Goal: Task Accomplishment & Management: Use online tool/utility

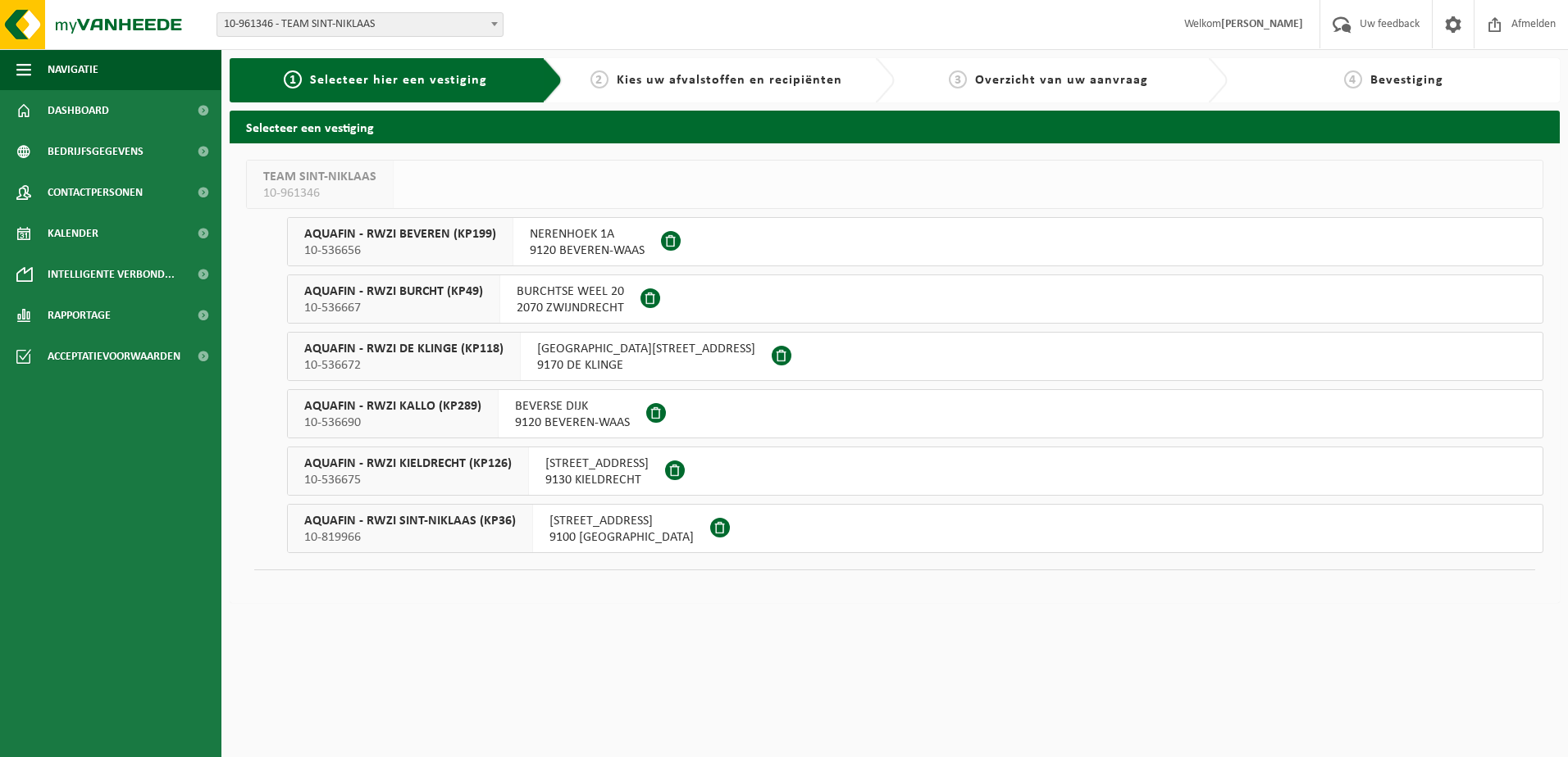
click at [591, 241] on span "NERENHOEK 1A" at bounding box center [588, 234] width 115 height 17
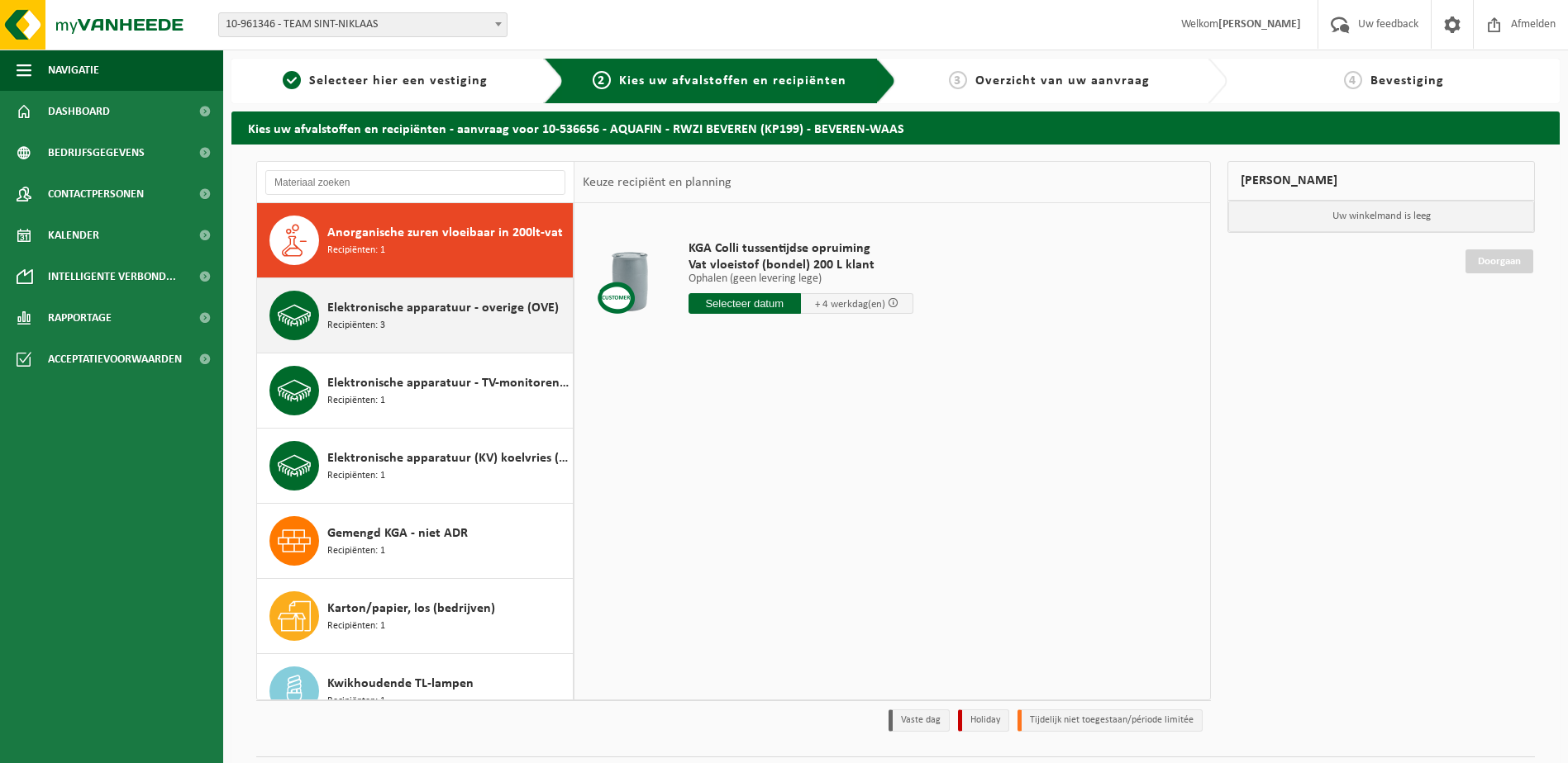
click at [471, 313] on span "Elektronische apparatuur - overige (OVE)" at bounding box center [443, 308] width 232 height 20
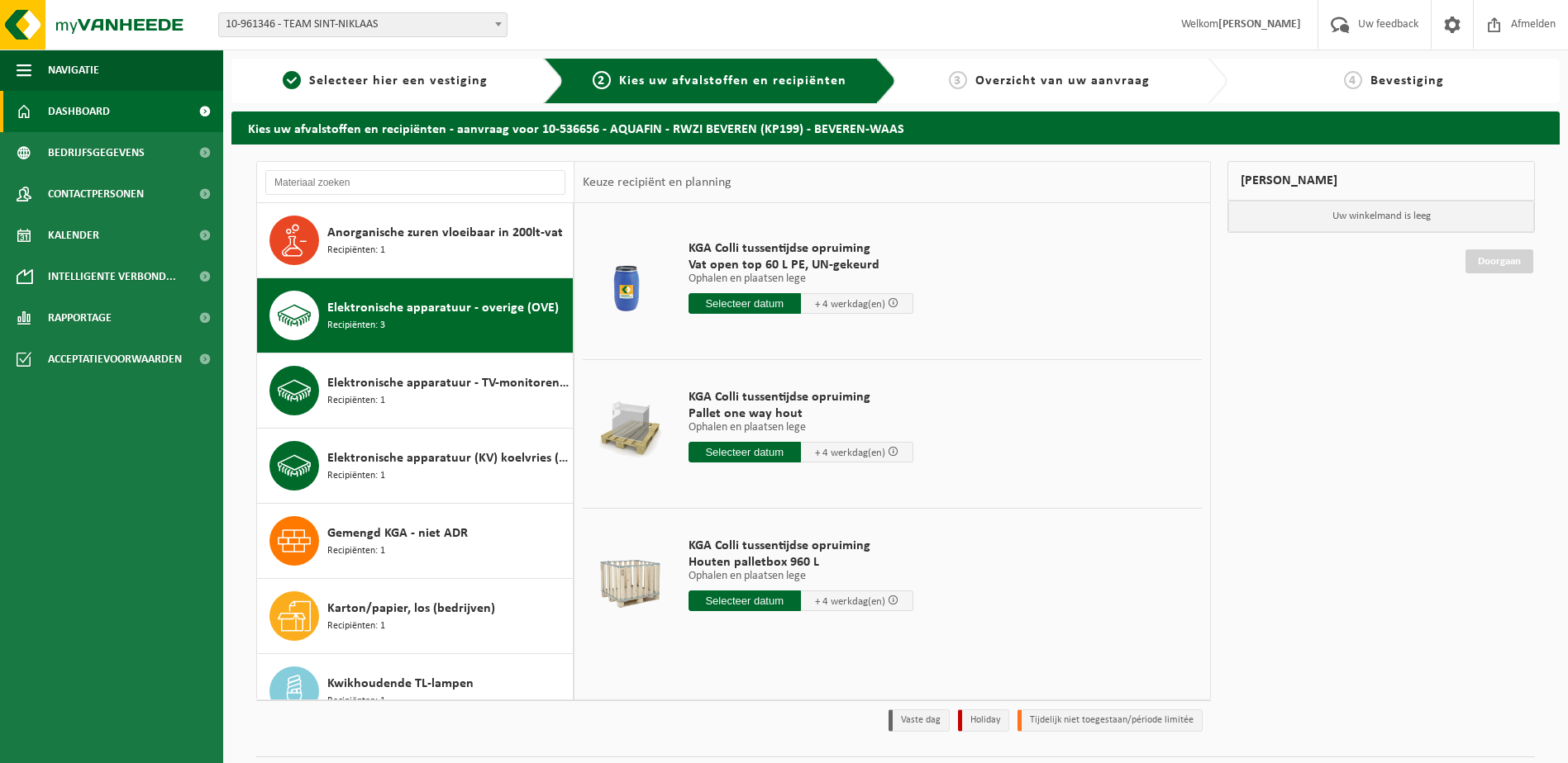
click at [98, 113] on span "Dashboard" at bounding box center [79, 111] width 62 height 42
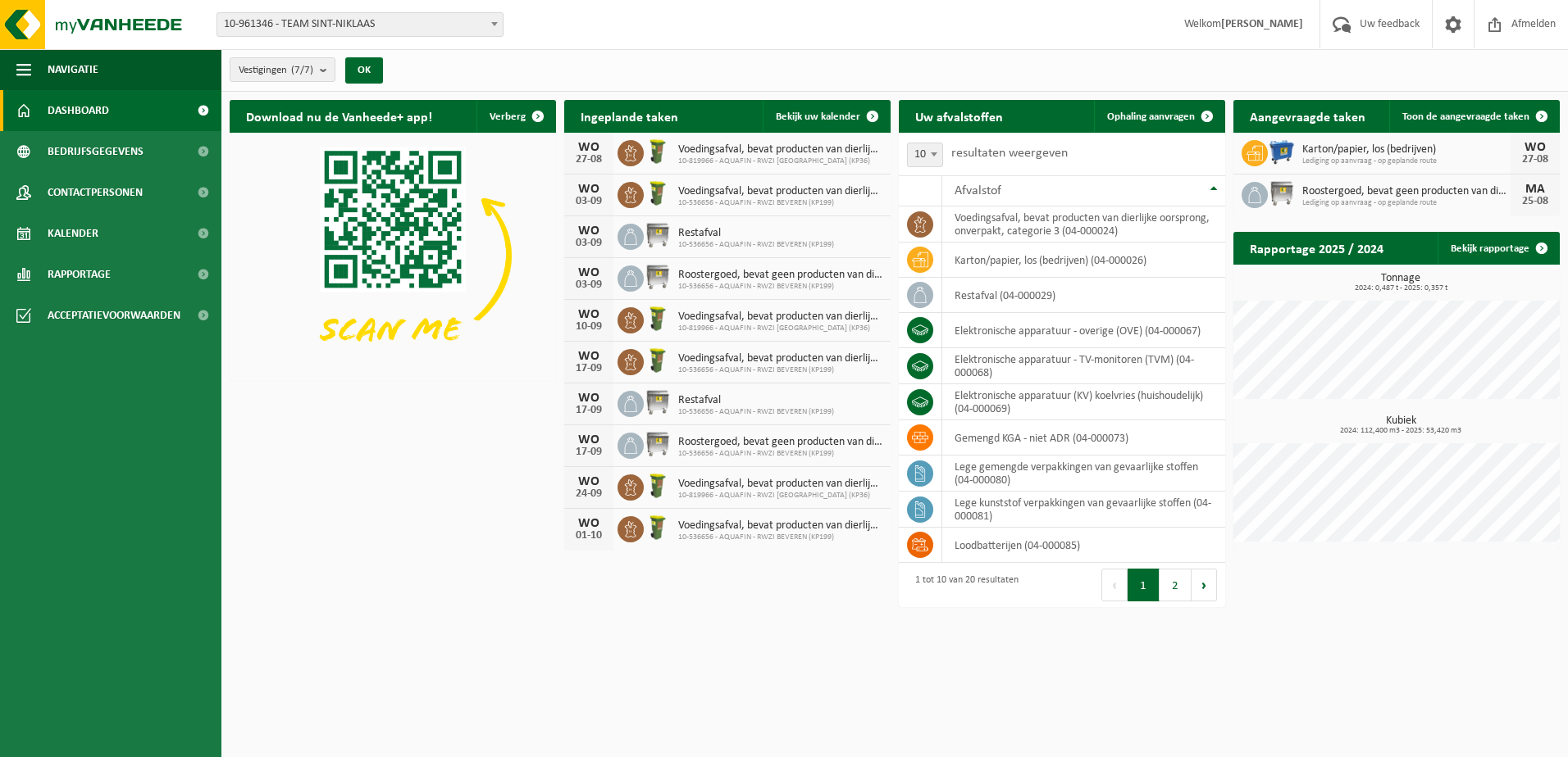
click at [107, 118] on span "Dashboard" at bounding box center [78, 111] width 61 height 41
click at [100, 60] on button "Navigatie" at bounding box center [111, 70] width 221 height 41
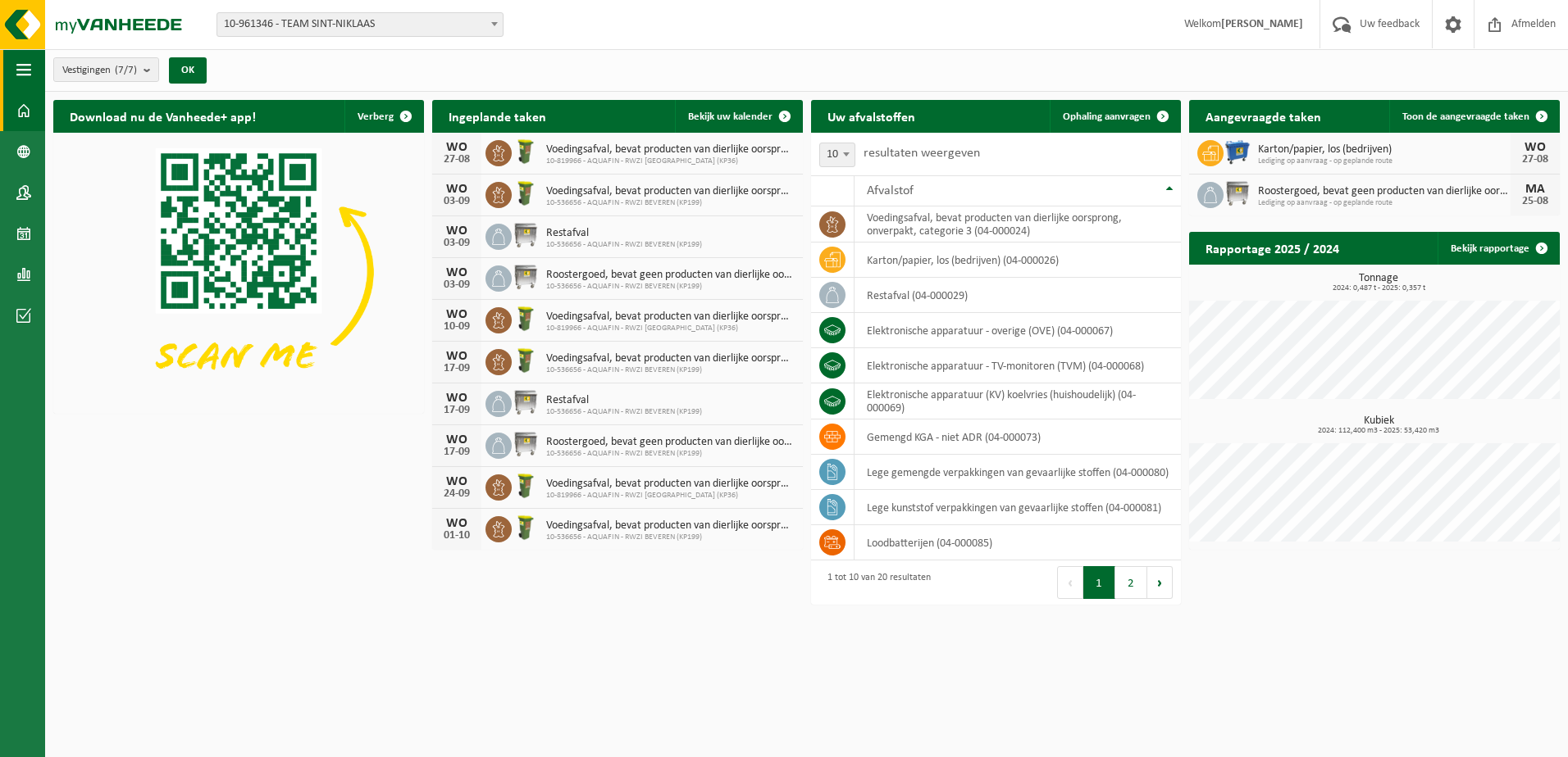
click at [22, 80] on span "button" at bounding box center [24, 70] width 15 height 41
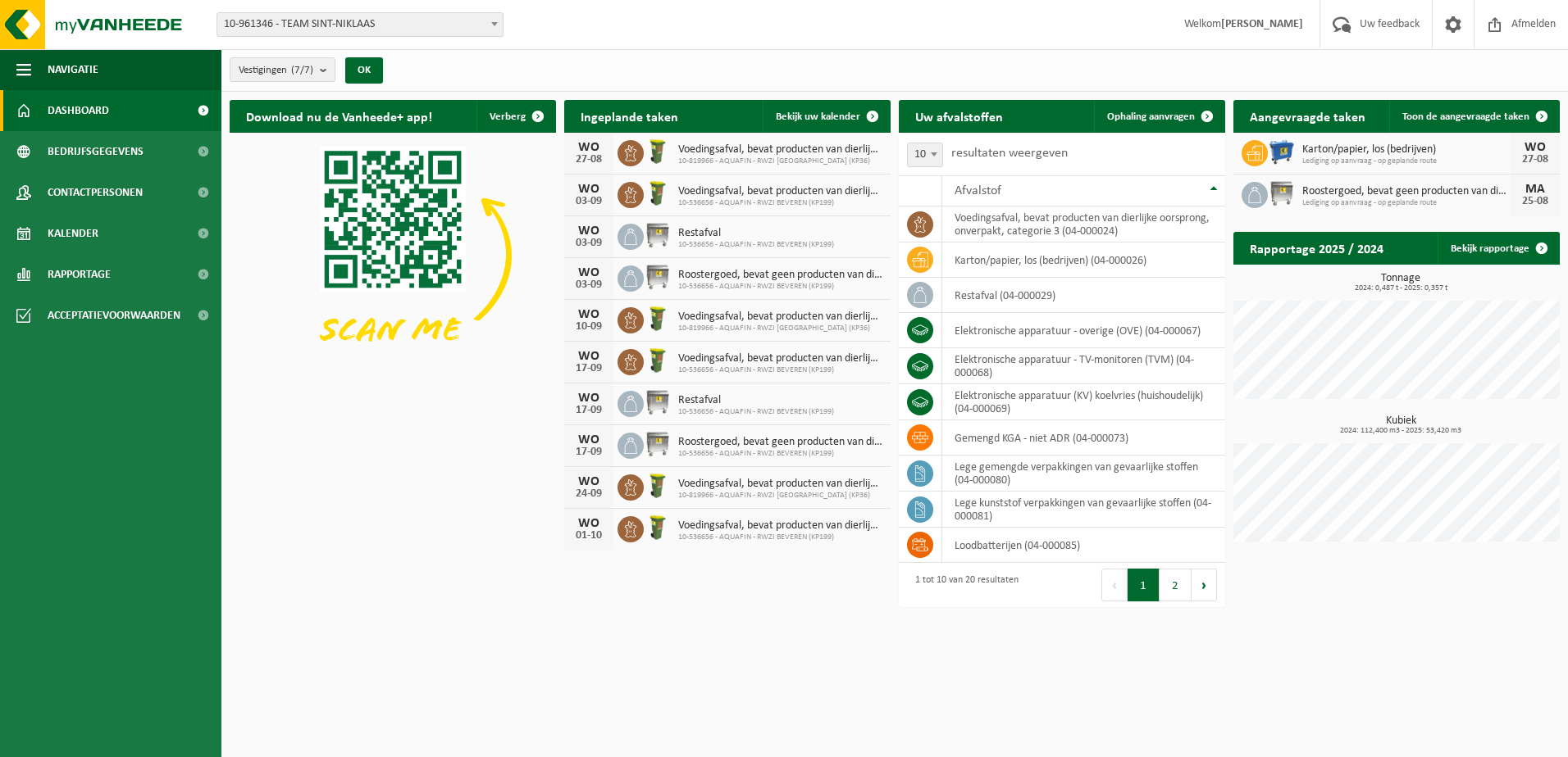
click at [494, 22] on b at bounding box center [495, 24] width 7 height 4
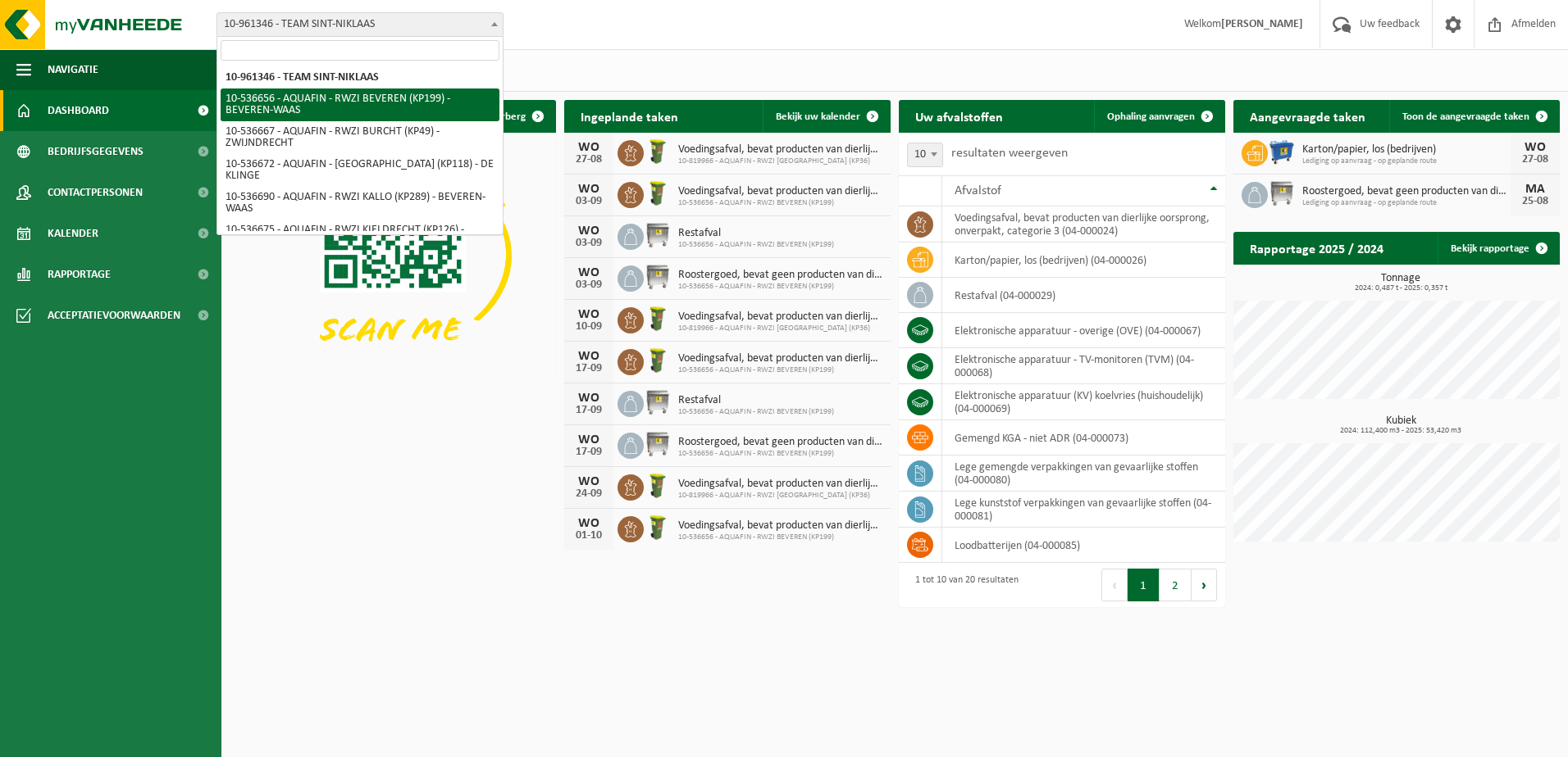
select select "3149"
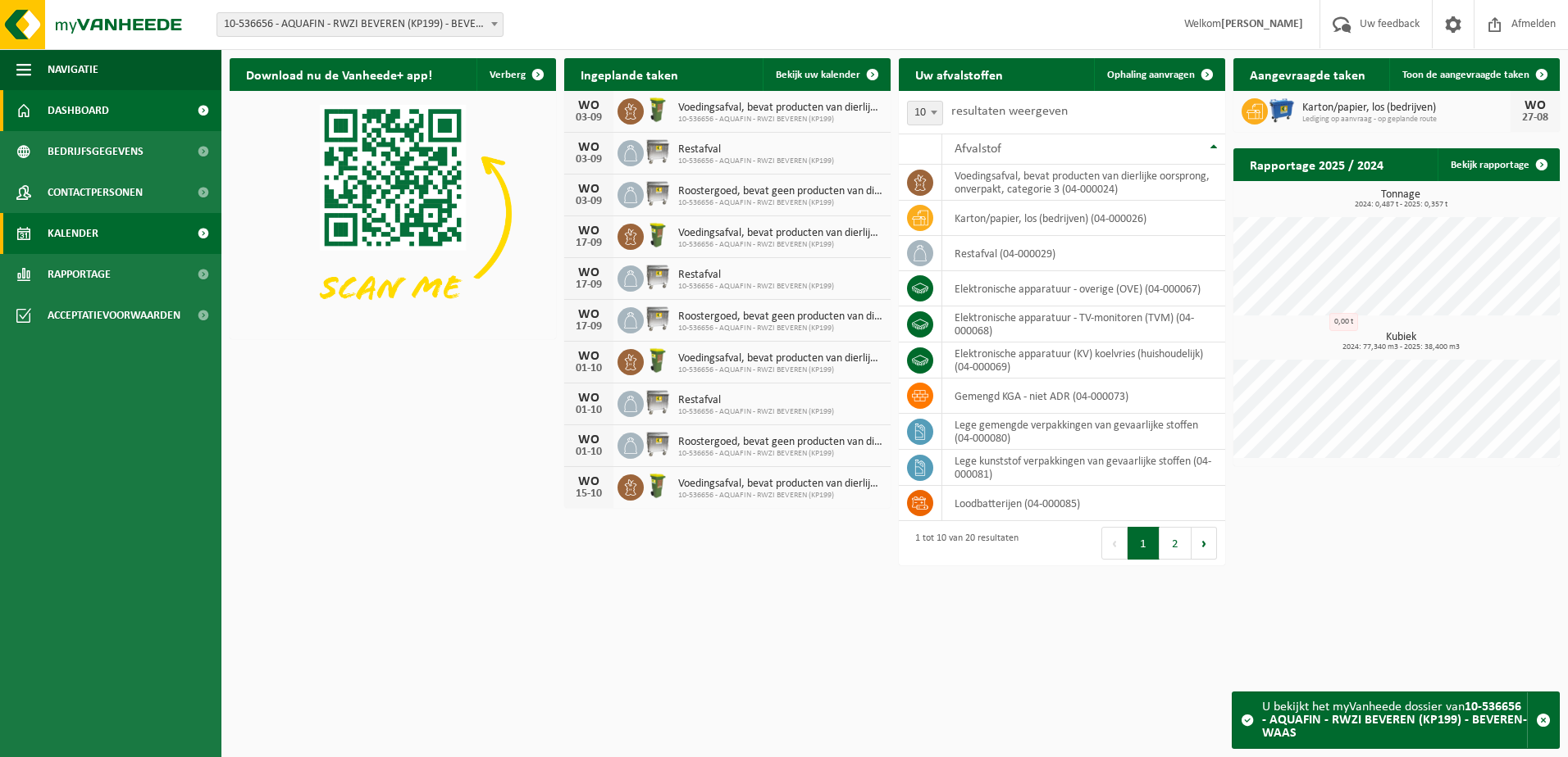
click at [135, 237] on link "Kalender" at bounding box center [111, 234] width 221 height 41
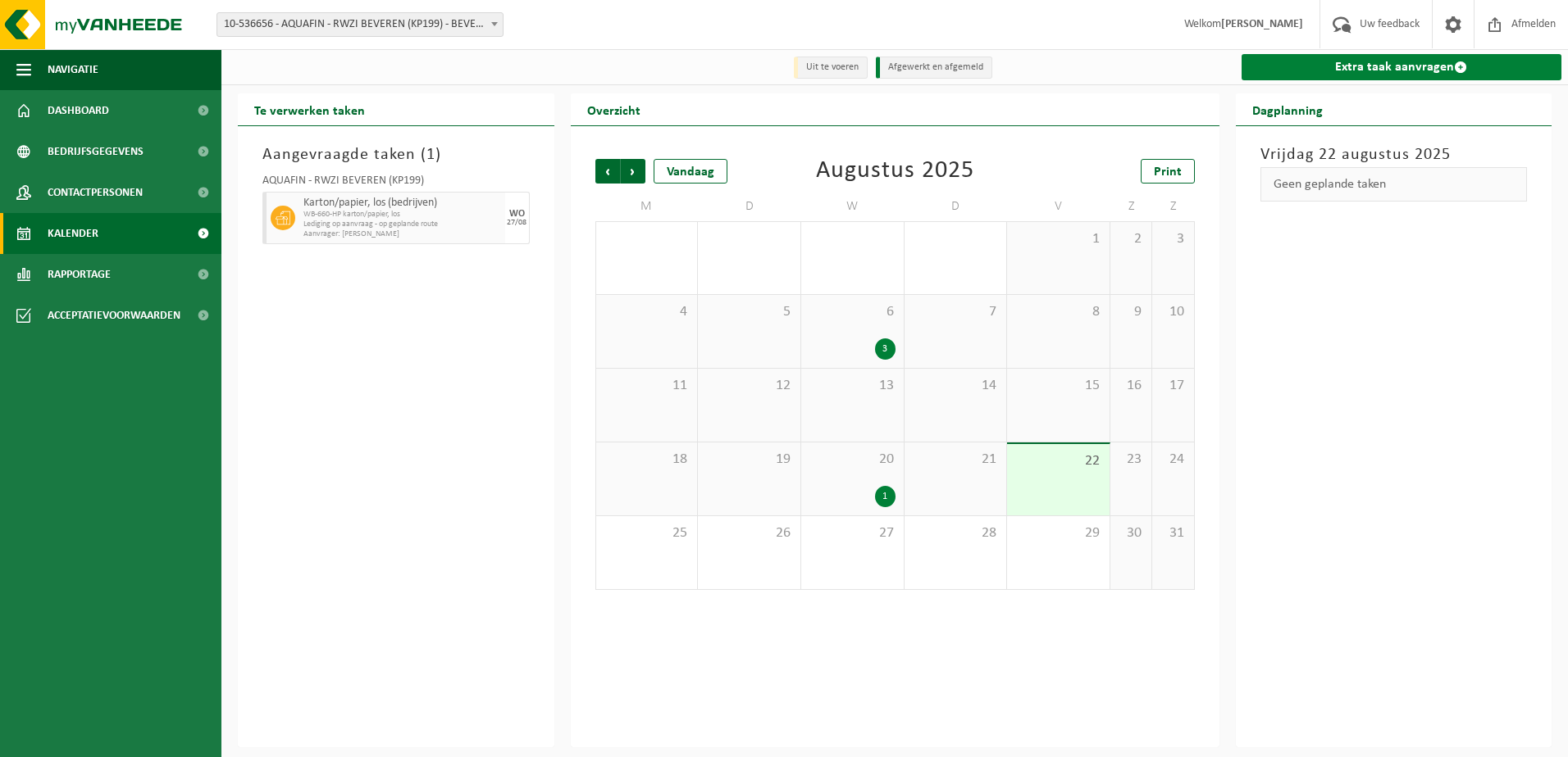
click at [1307, 69] on link "Extra taak aanvragen" at bounding box center [1402, 67] width 321 height 27
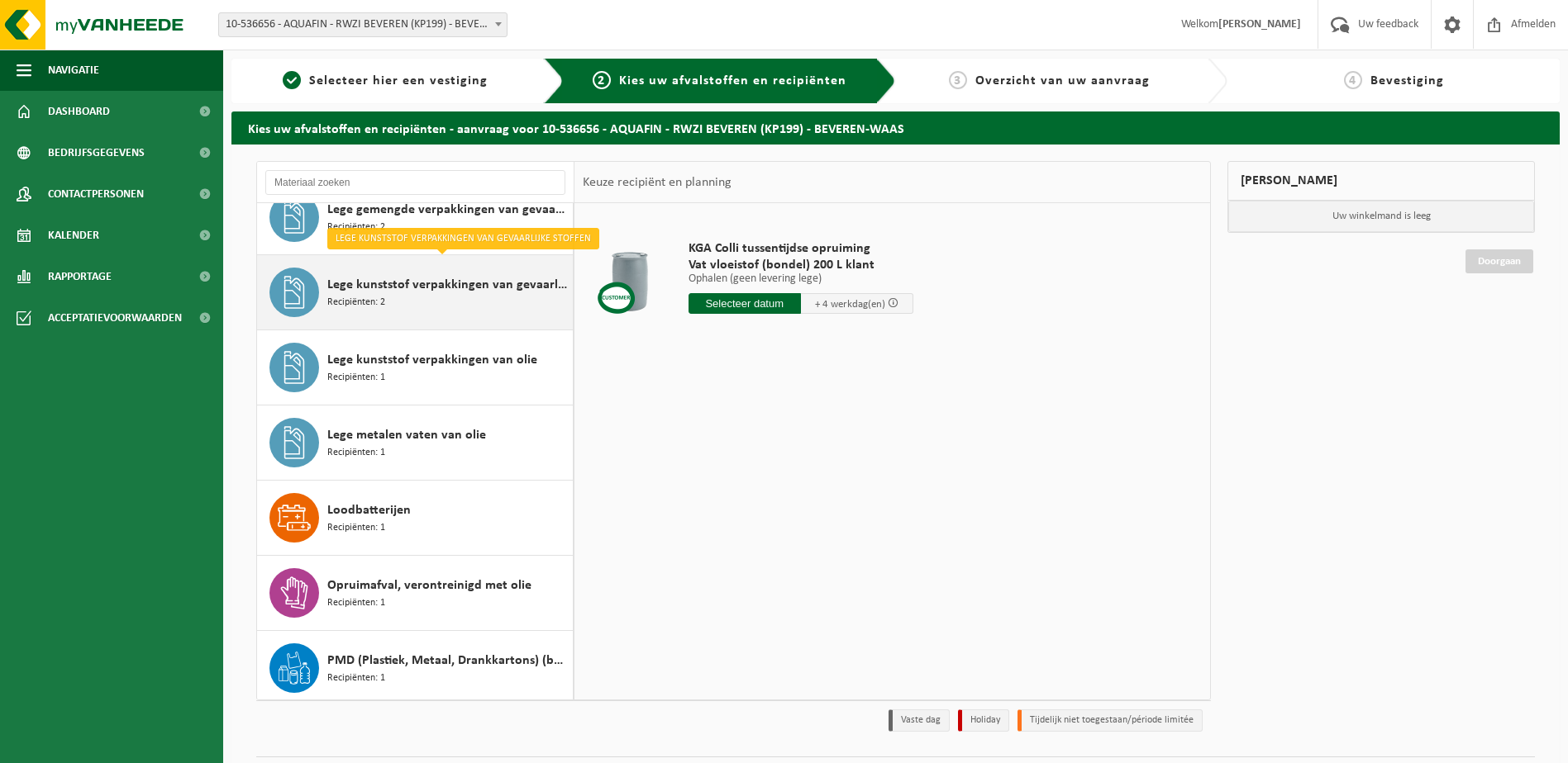
scroll to position [578, 0]
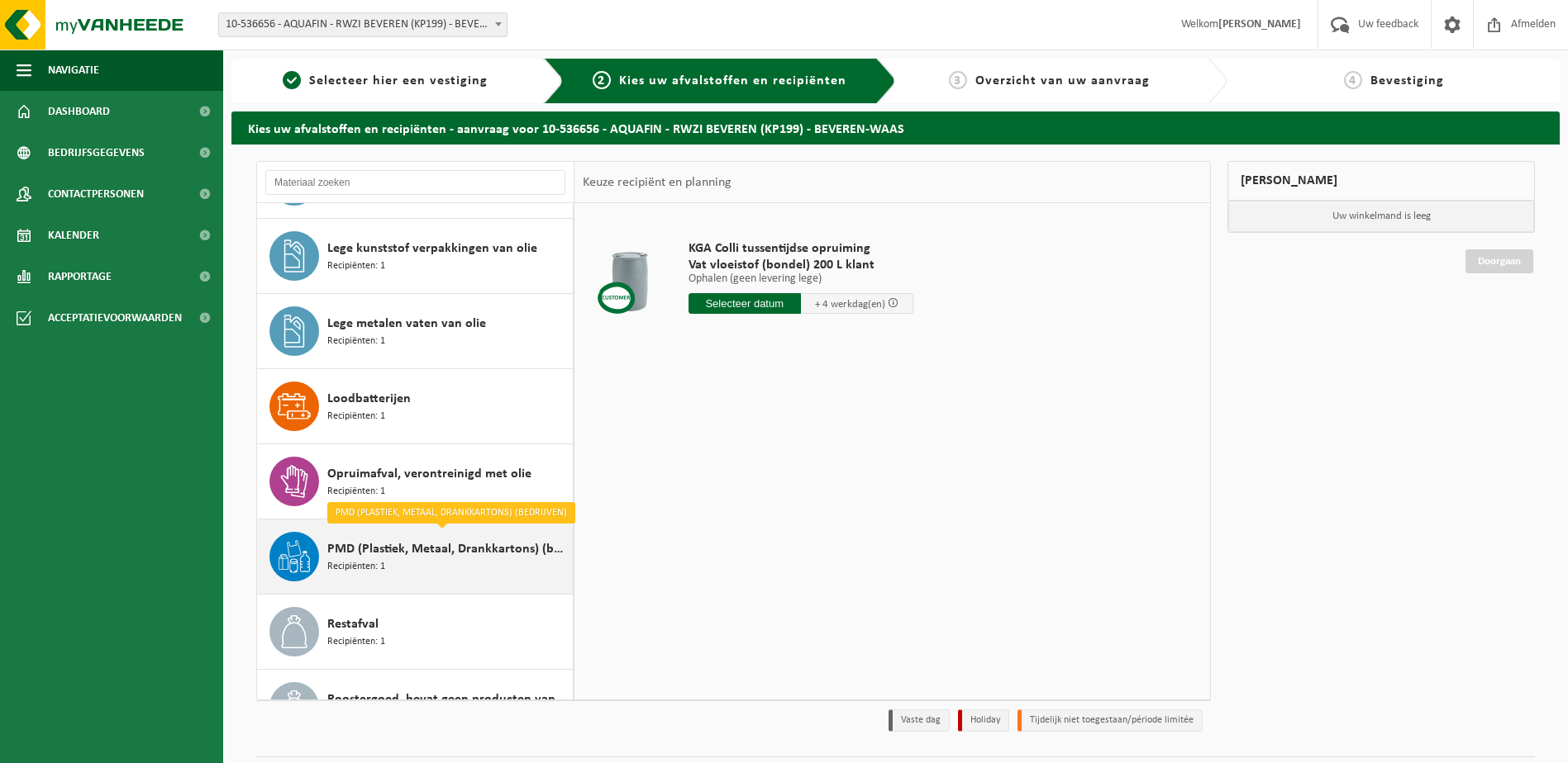
click at [420, 583] on div "PMD (Plastiek, Metaal, Drankkartons) (bedrijven) Recipiënten: 1" at bounding box center [415, 556] width 316 height 75
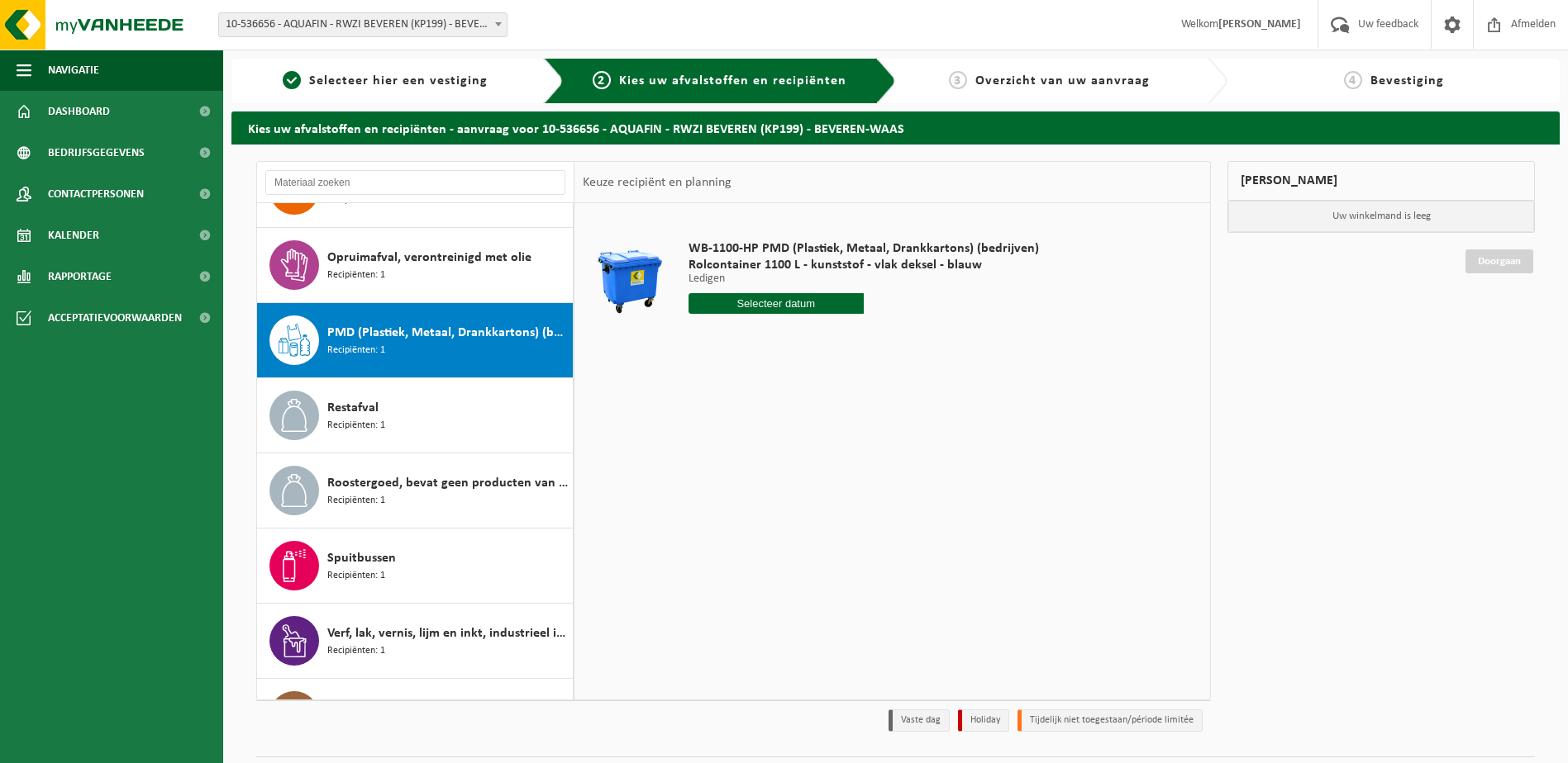
scroll to position [849, 0]
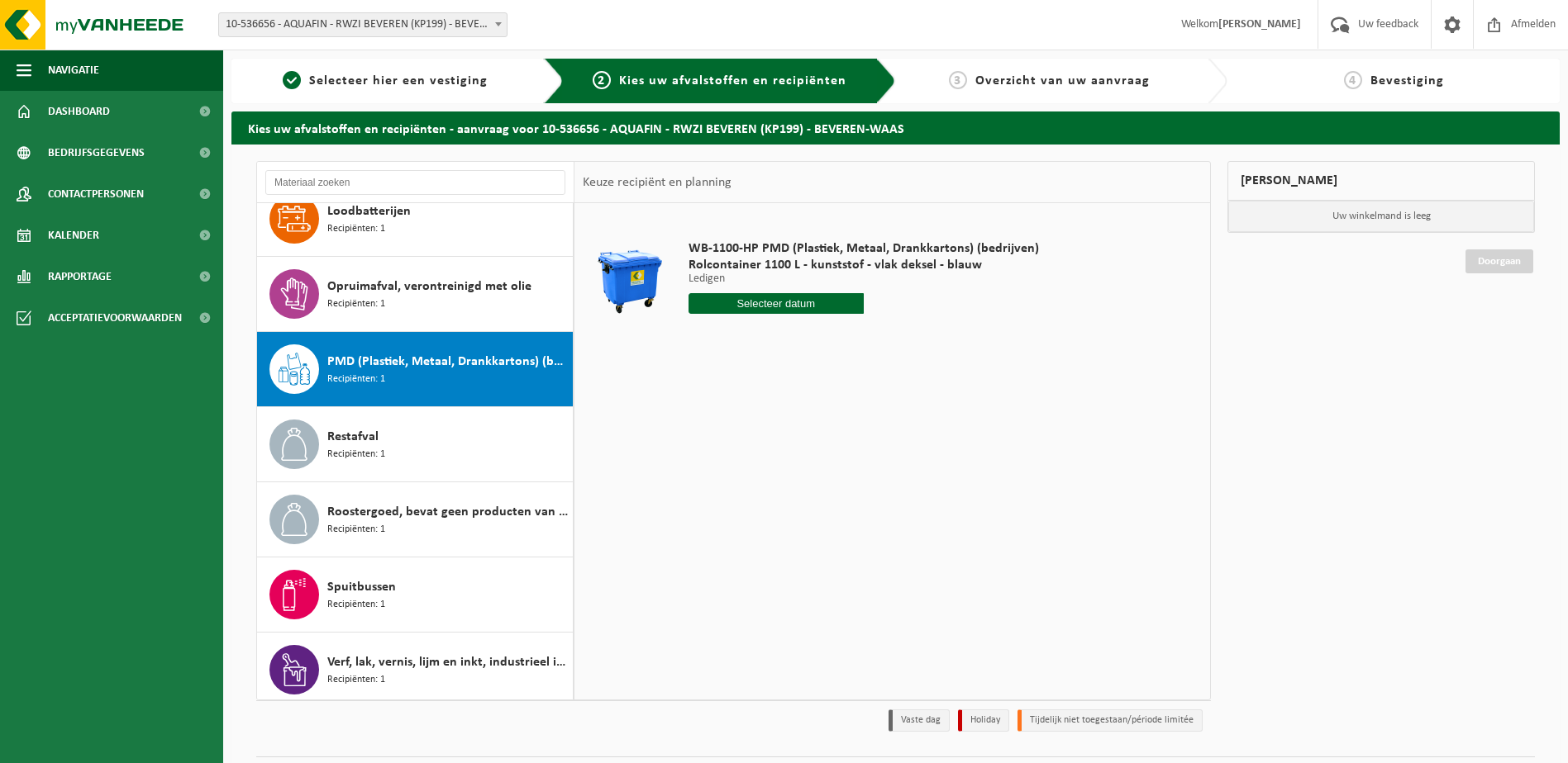
click at [780, 307] on input "text" at bounding box center [776, 303] width 175 height 21
click at [790, 502] on div "28" at bounding box center [790, 503] width 29 height 27
type input "Van [DATE]"
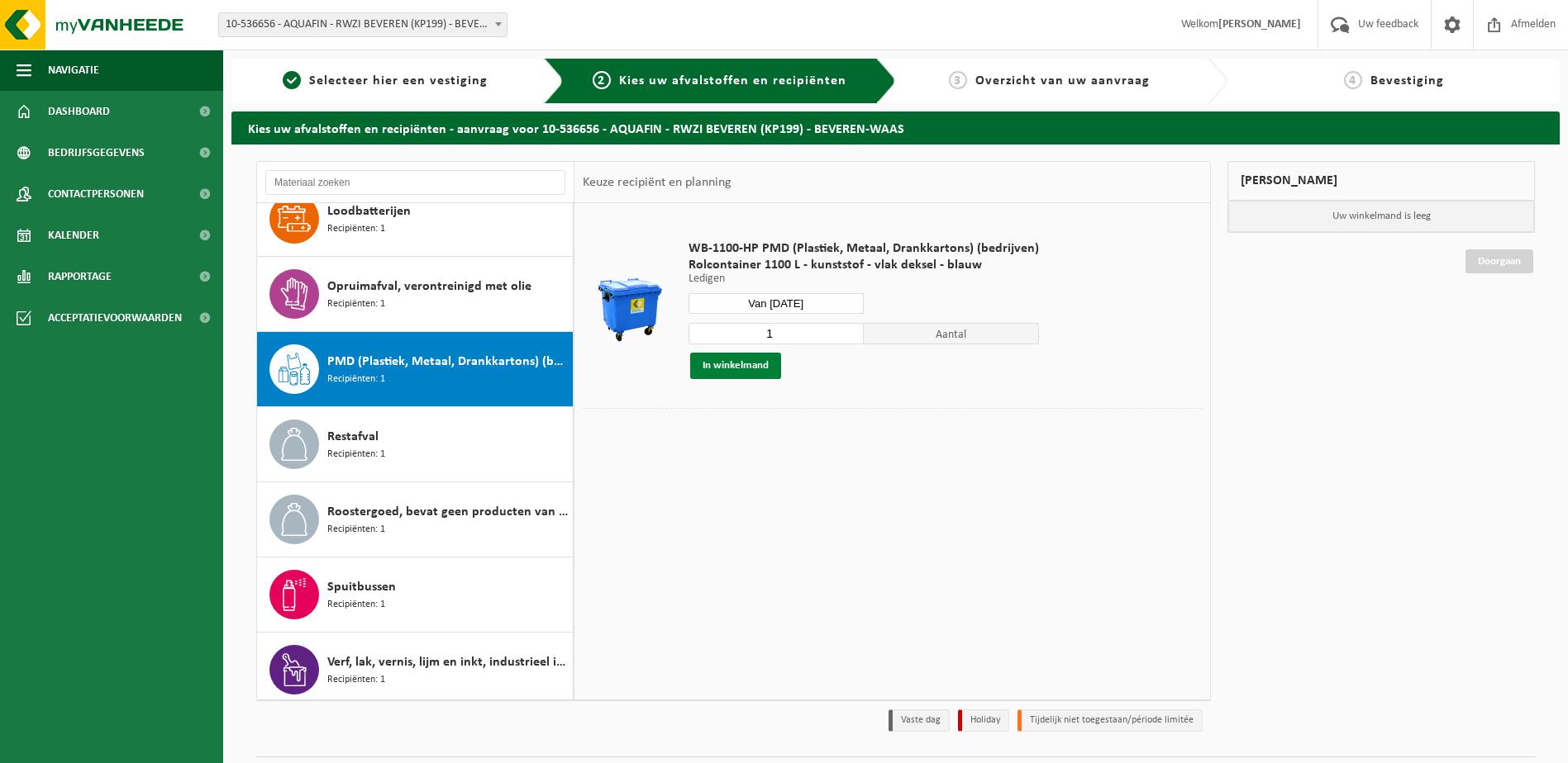
click at [747, 370] on button "In winkelmand" at bounding box center [735, 366] width 91 height 27
